Goal: Information Seeking & Learning: Learn about a topic

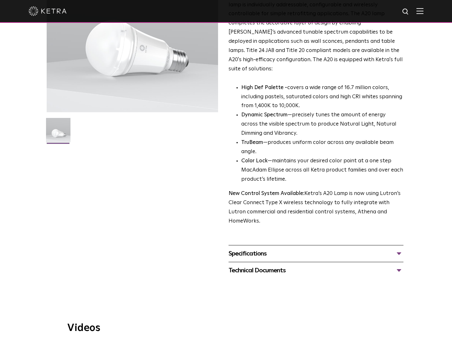
scroll to position [113, 0]
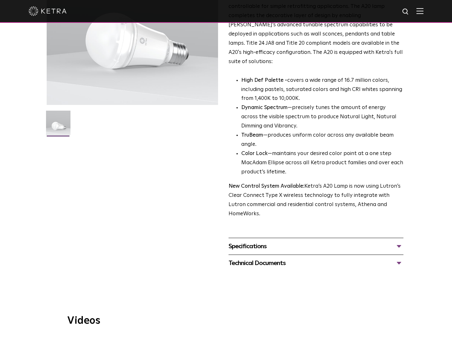
click at [260, 217] on span "A20 Lamp Availability: Commercial & Residential Ketra's A20 lamp is a fully tun…" at bounding box center [316, 103] width 175 height 338
click at [258, 242] on div "Specifications" at bounding box center [316, 247] width 175 height 10
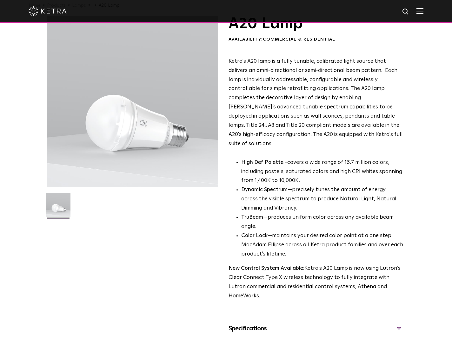
scroll to position [0, 0]
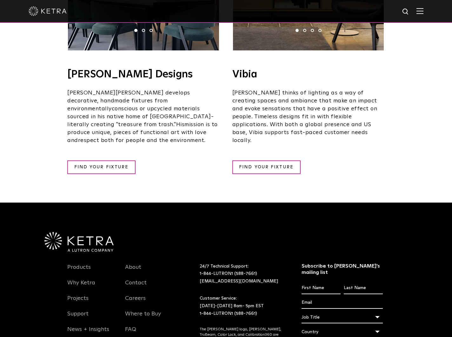
scroll to position [1176, 0]
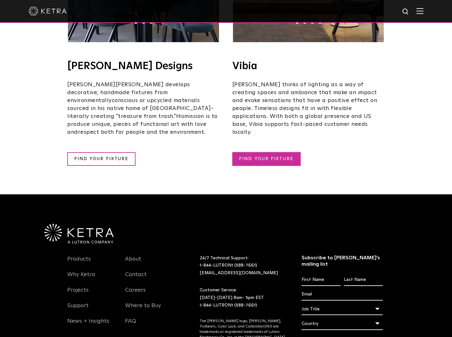
click at [251, 152] on link "FIND YOUR FIXTURE" at bounding box center [266, 159] width 68 height 14
